Goal: Information Seeking & Learning: Learn about a topic

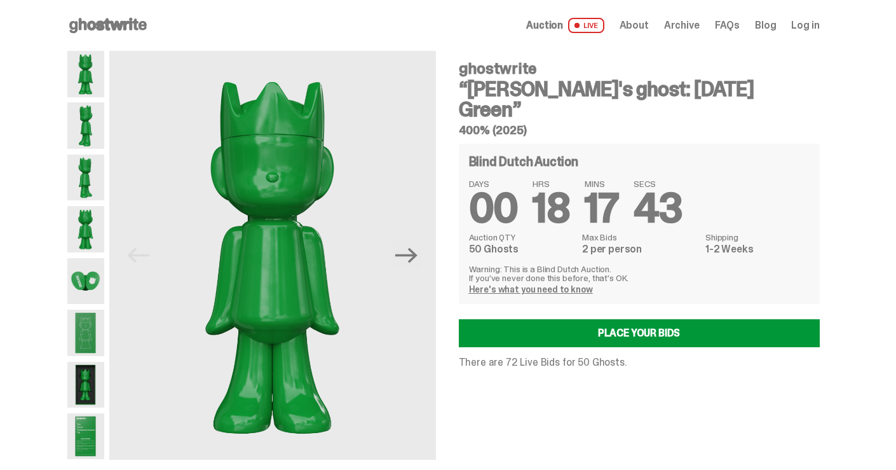
click at [91, 384] on img at bounding box center [85, 385] width 37 height 46
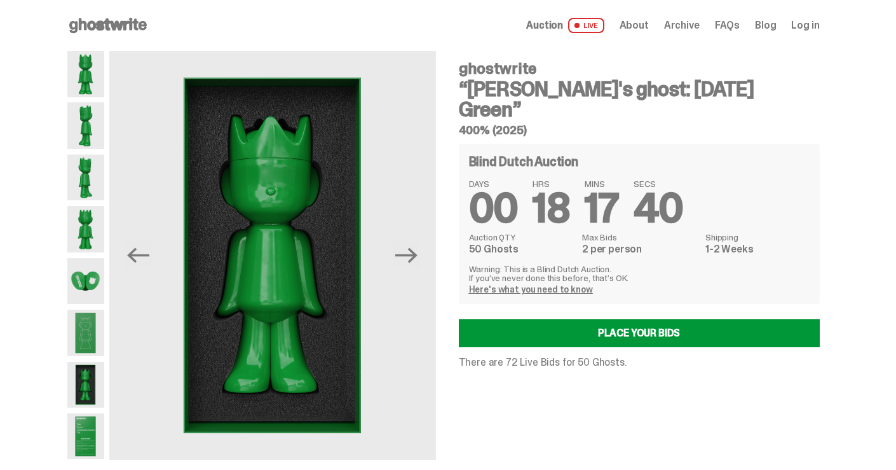
click at [102, 285] on img at bounding box center [85, 281] width 37 height 46
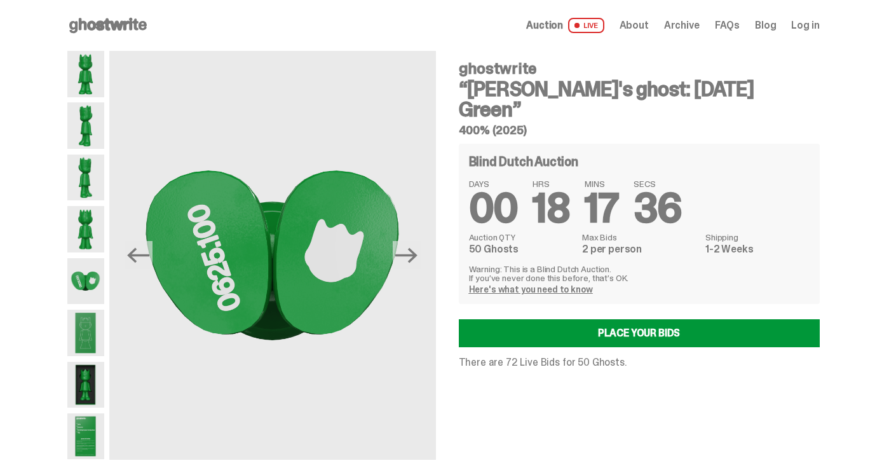
click at [87, 180] on img at bounding box center [85, 177] width 37 height 46
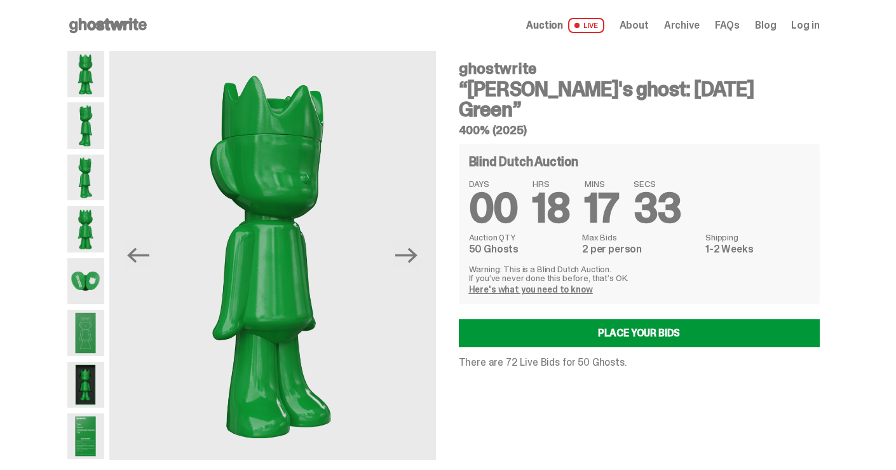
click at [82, 72] on img at bounding box center [85, 74] width 37 height 46
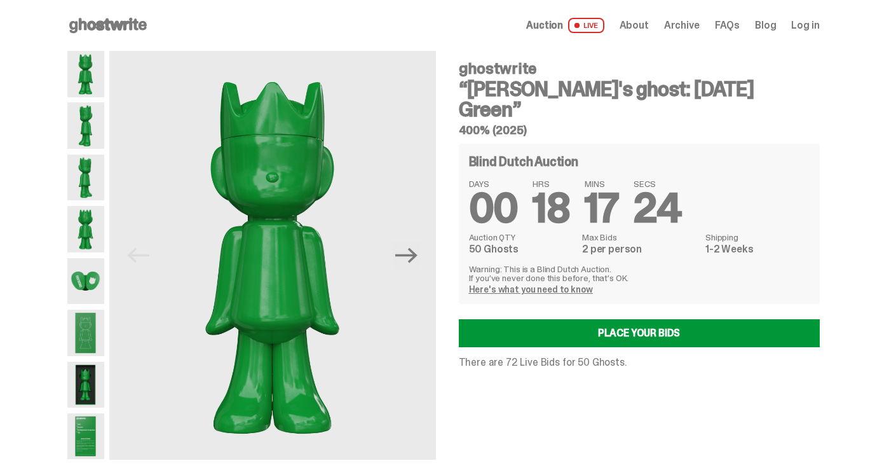
click at [493, 283] on link "Here's what you need to know" at bounding box center [531, 288] width 124 height 11
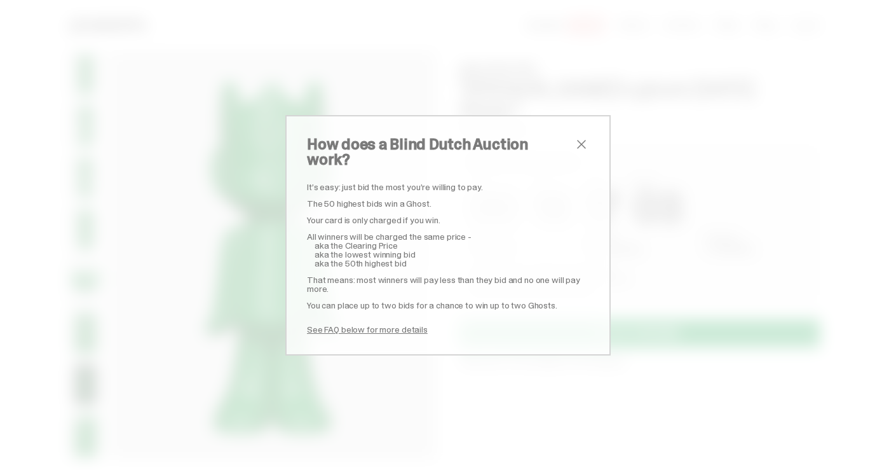
click at [582, 152] on span "close" at bounding box center [581, 144] width 15 height 15
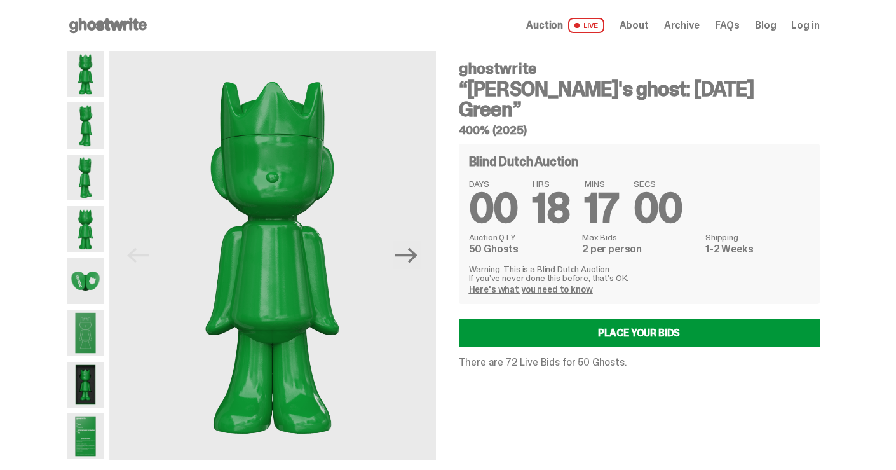
click at [89, 394] on img at bounding box center [85, 385] width 37 height 46
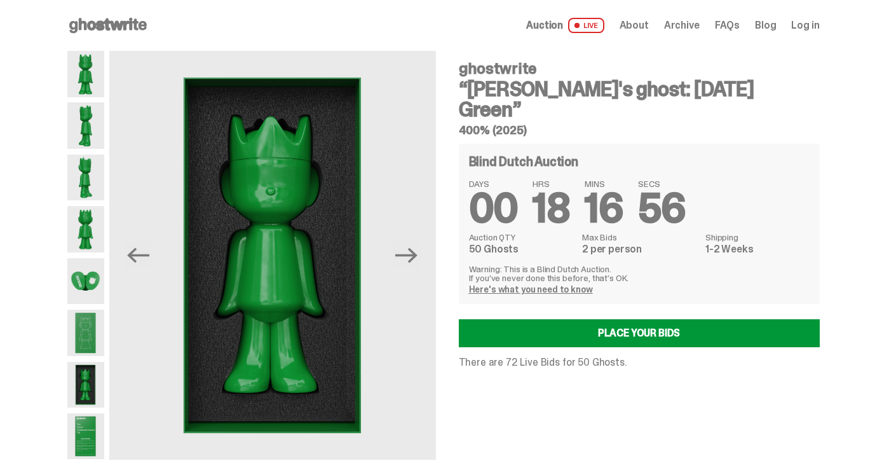
click at [87, 433] on img at bounding box center [85, 436] width 37 height 46
